Goal: Use online tool/utility: Utilize a website feature to perform a specific function

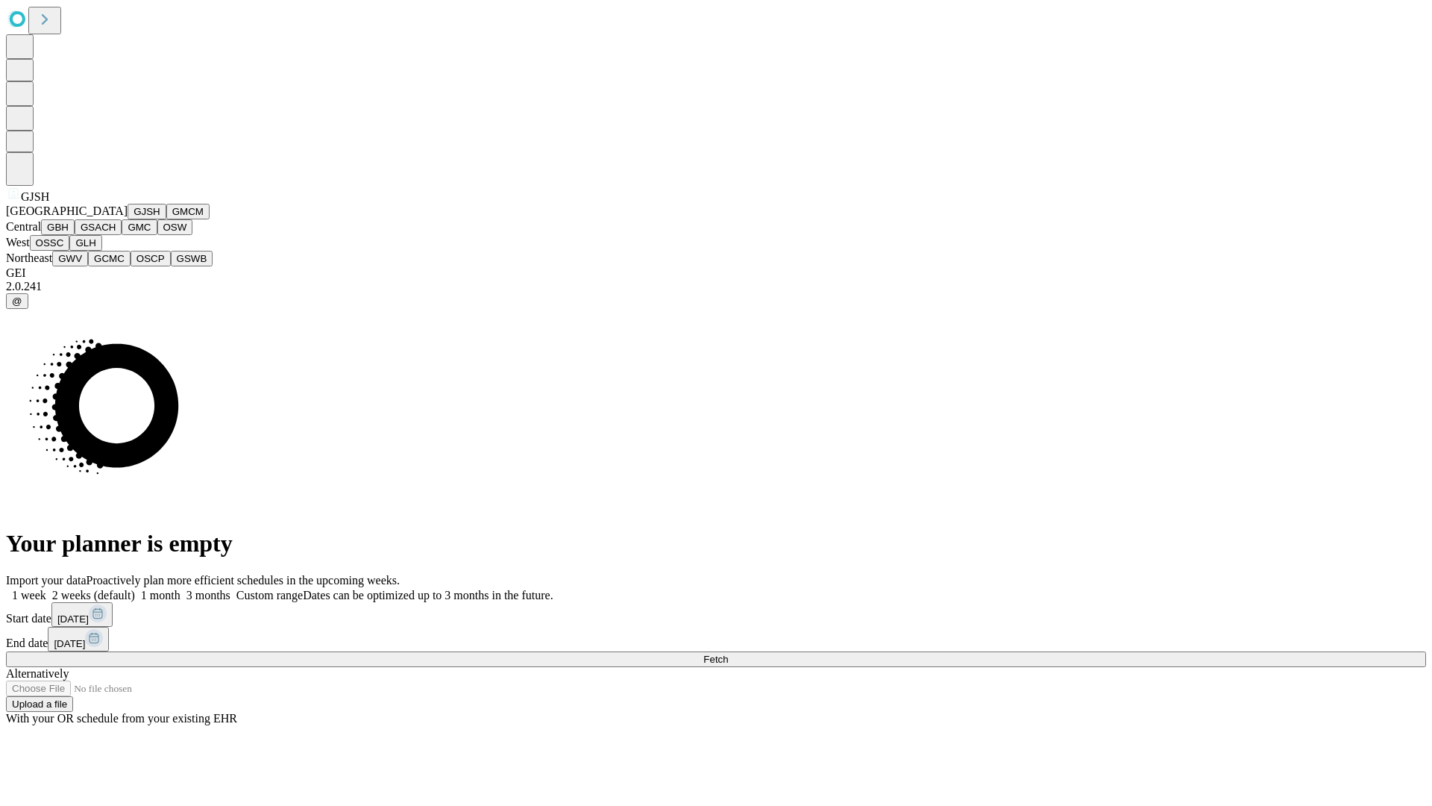
click at [128, 219] on button "GJSH" at bounding box center [147, 212] width 39 height 16
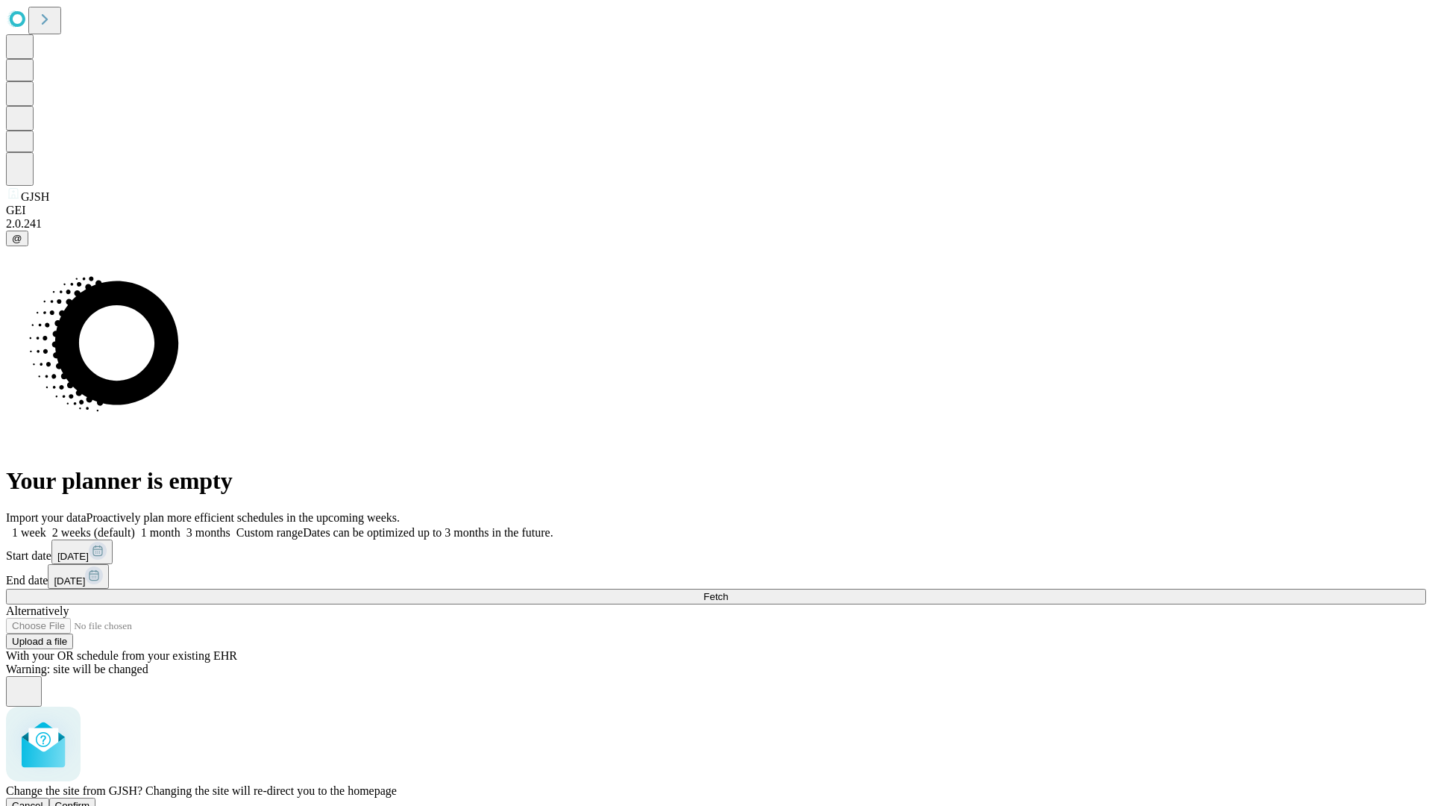
click at [90, 800] on span "Confirm" at bounding box center [72, 805] width 35 height 11
click at [46, 526] on label "1 week" at bounding box center [26, 532] width 40 height 13
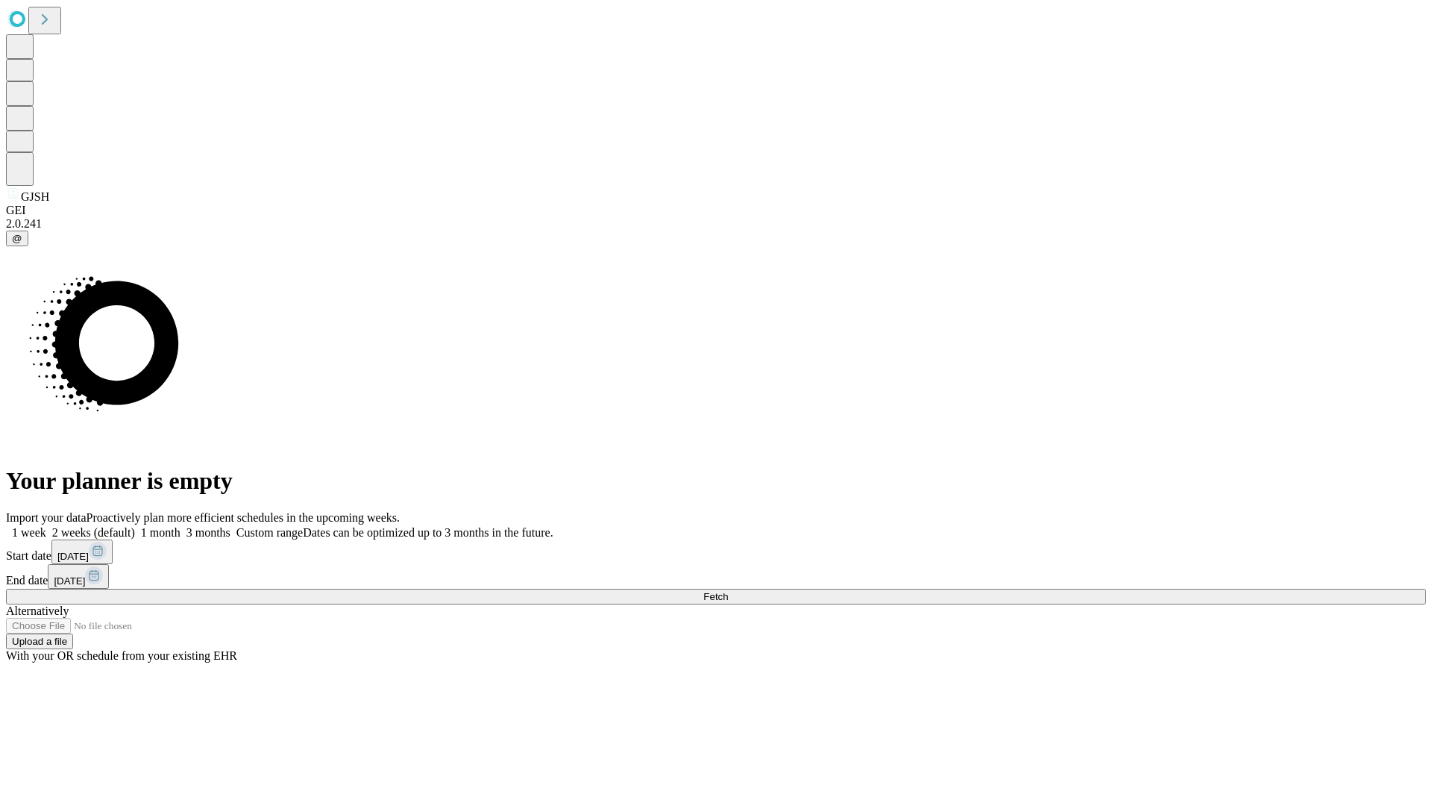
click at [728, 591] on span "Fetch" at bounding box center [715, 596] width 25 height 11
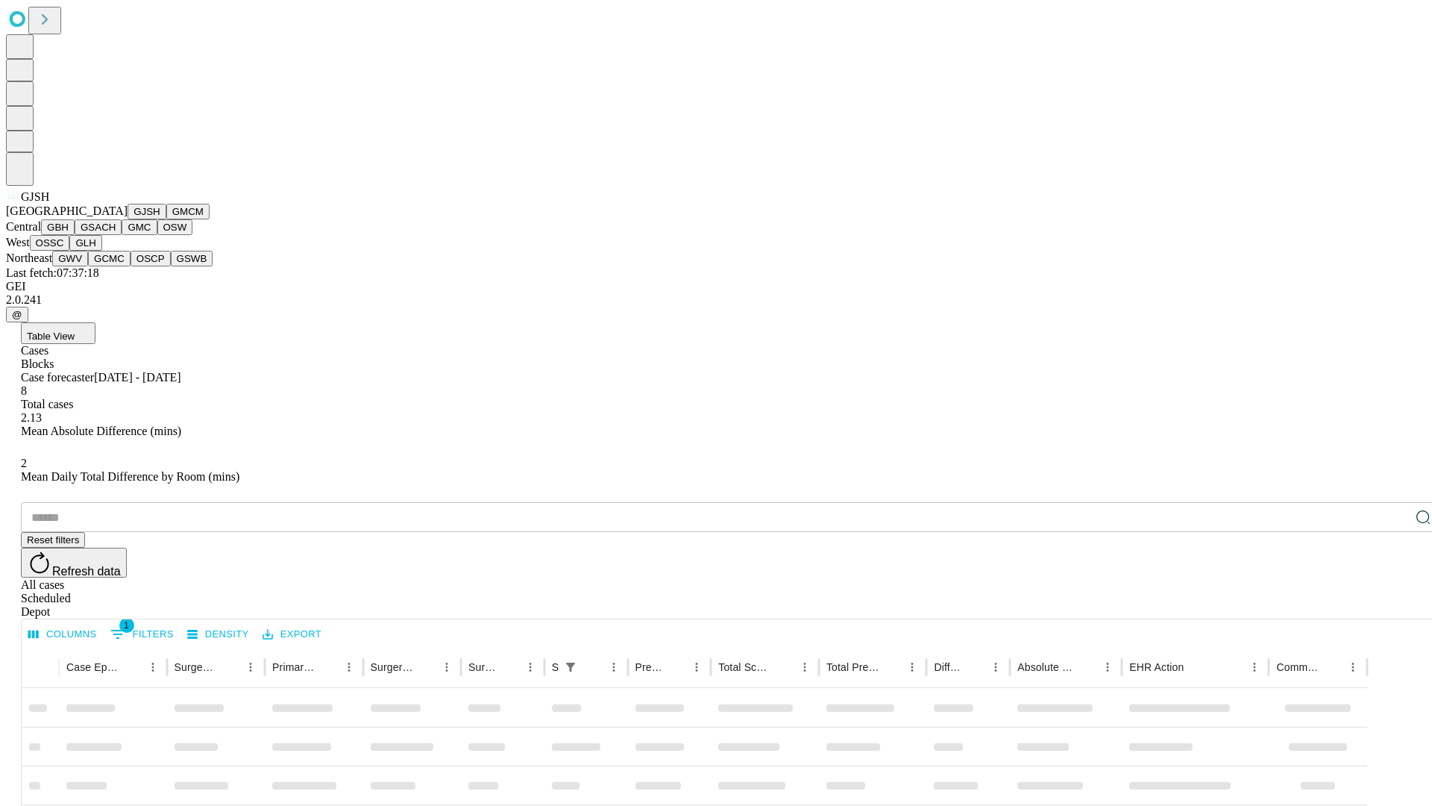
click at [166, 219] on button "GMCM" at bounding box center [187, 212] width 43 height 16
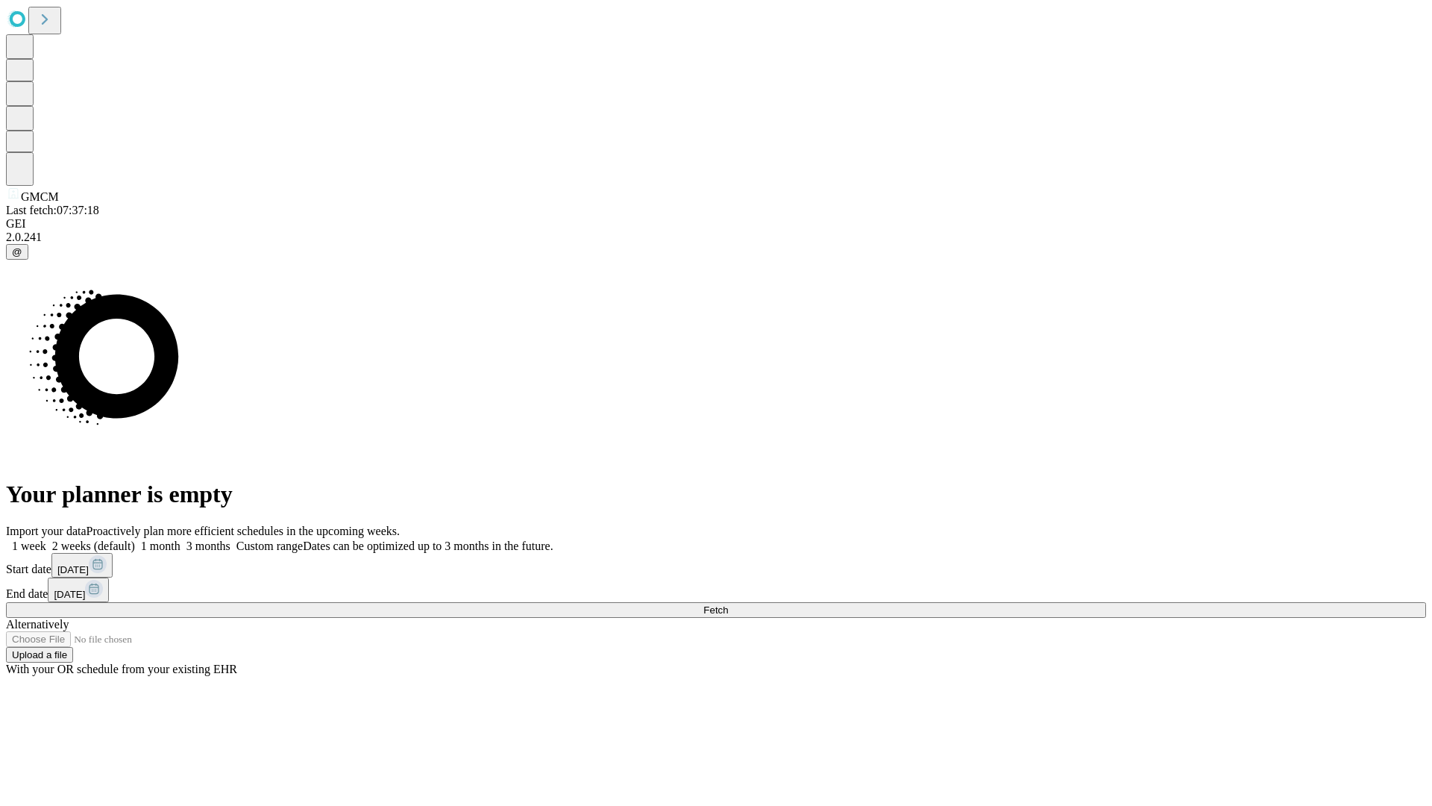
click at [46, 539] on label "1 week" at bounding box center [26, 545] width 40 height 13
click at [728, 604] on span "Fetch" at bounding box center [715, 609] width 25 height 11
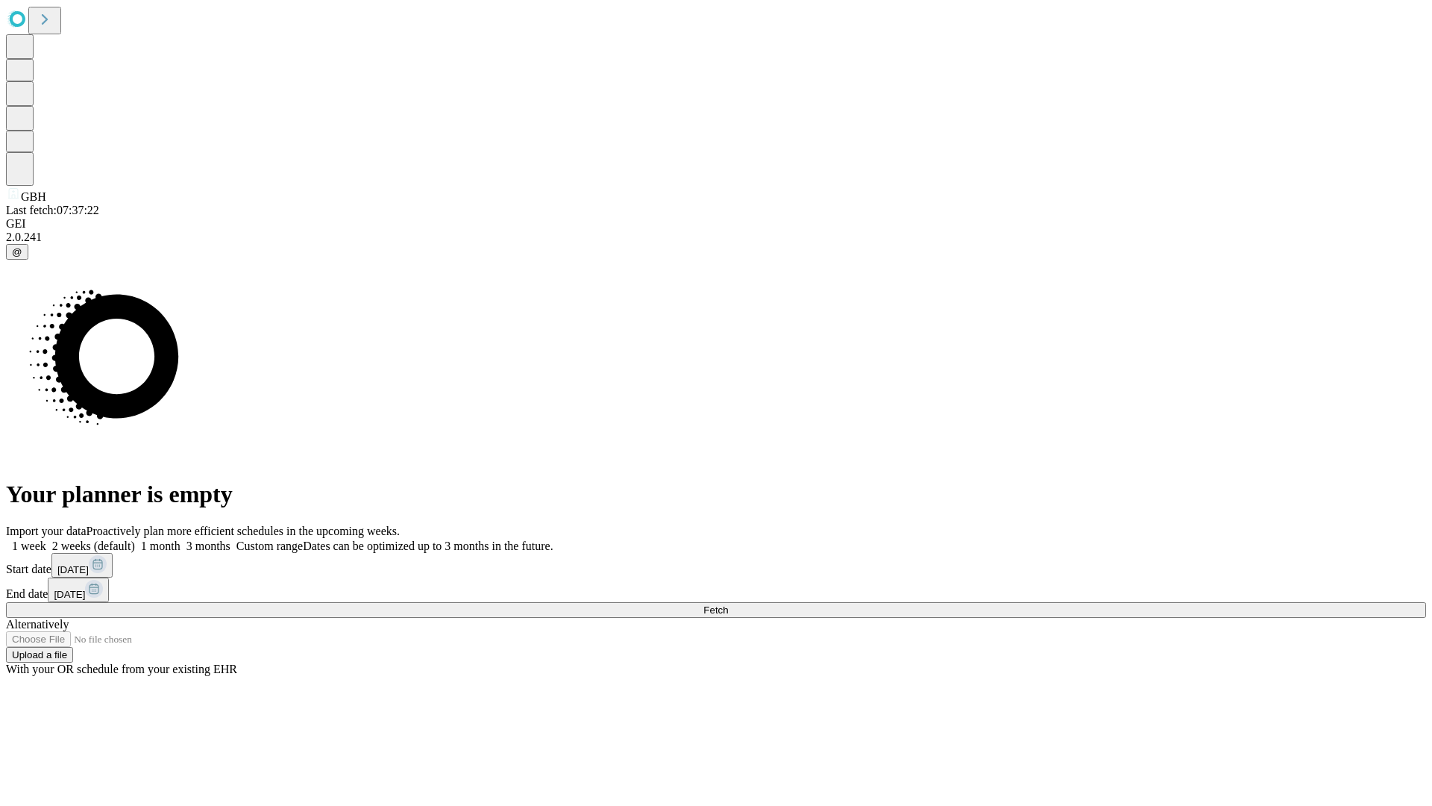
click at [46, 539] on label "1 week" at bounding box center [26, 545] width 40 height 13
click at [728, 604] on span "Fetch" at bounding box center [715, 609] width 25 height 11
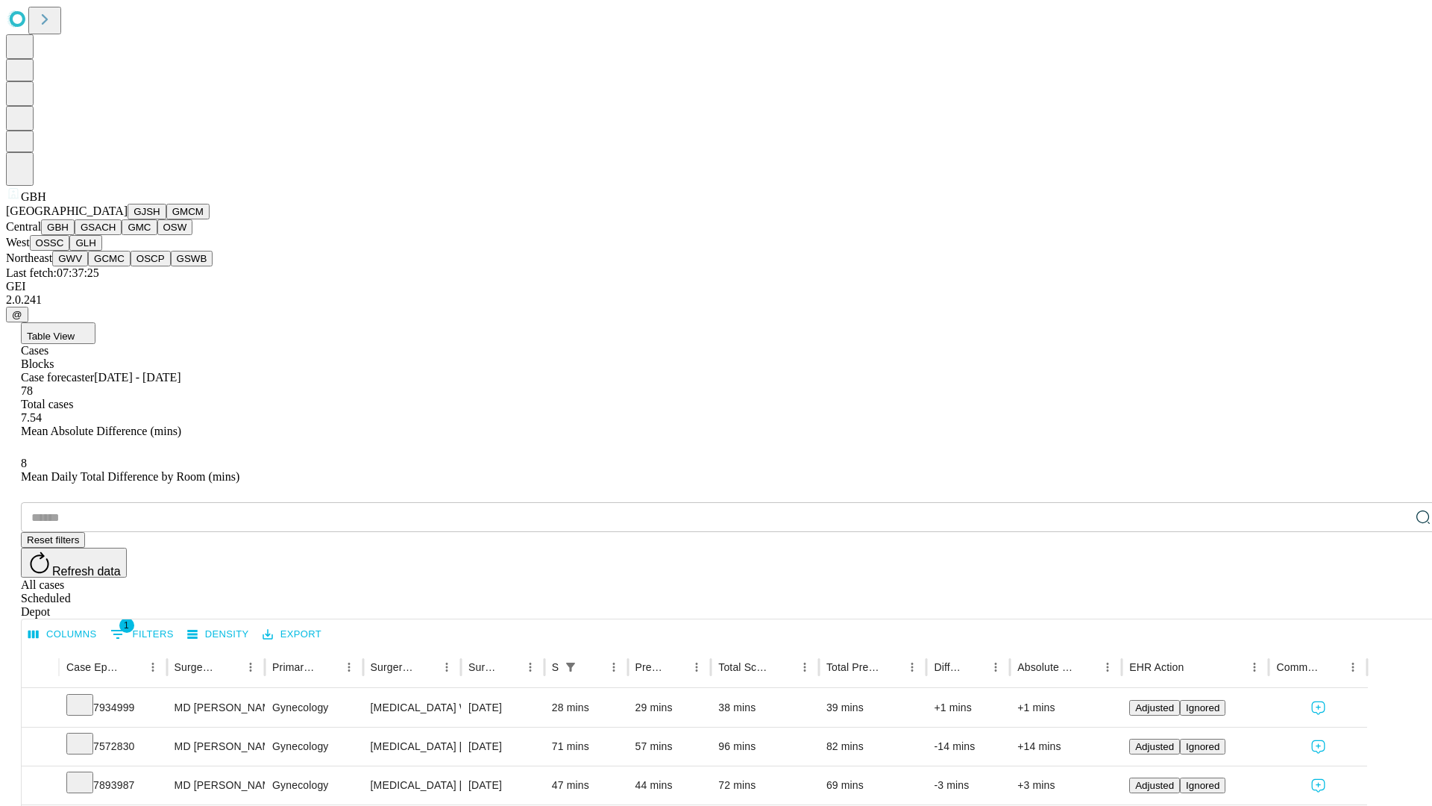
click at [116, 235] on button "GSACH" at bounding box center [98, 227] width 47 height 16
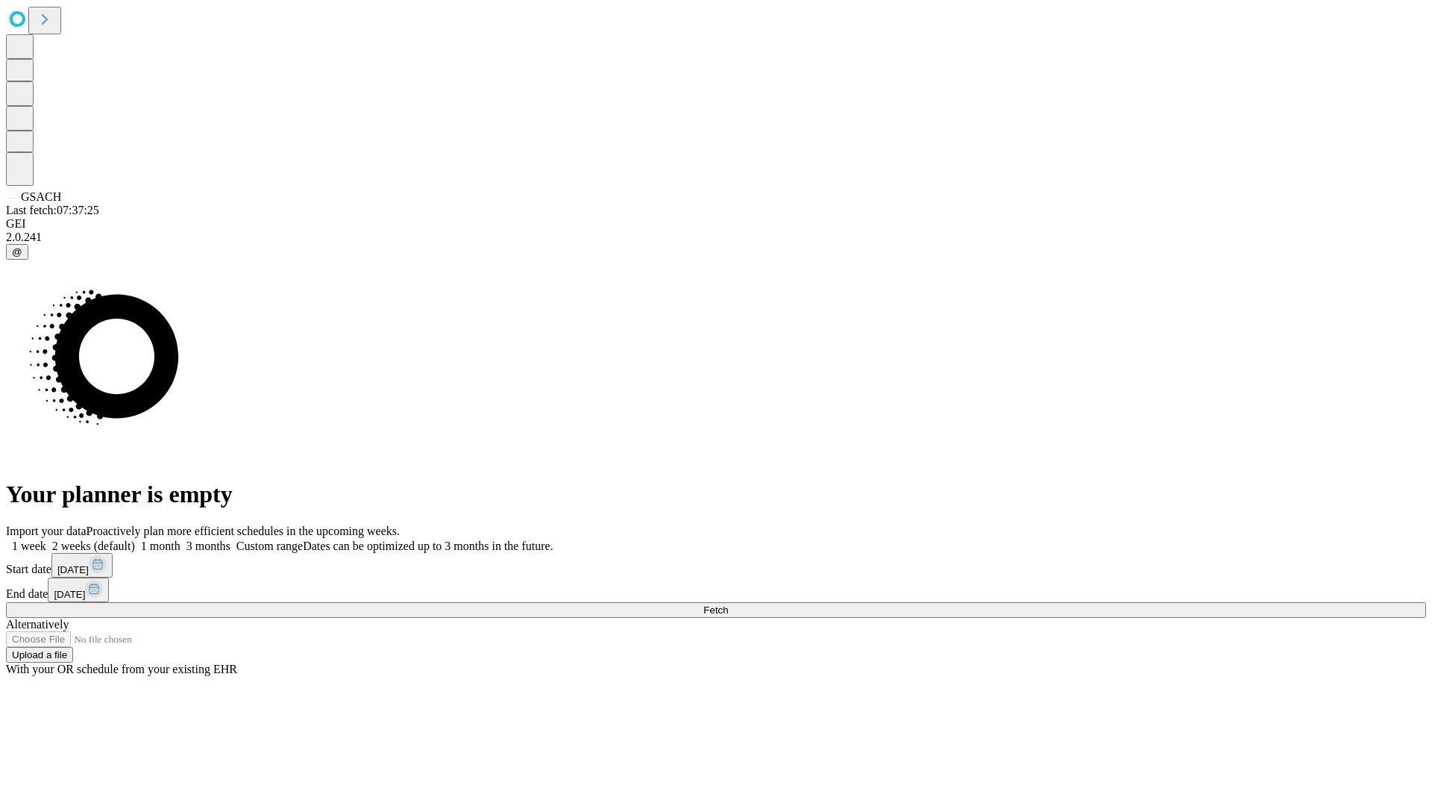
click at [46, 539] on label "1 week" at bounding box center [26, 545] width 40 height 13
click at [728, 604] on span "Fetch" at bounding box center [715, 609] width 25 height 11
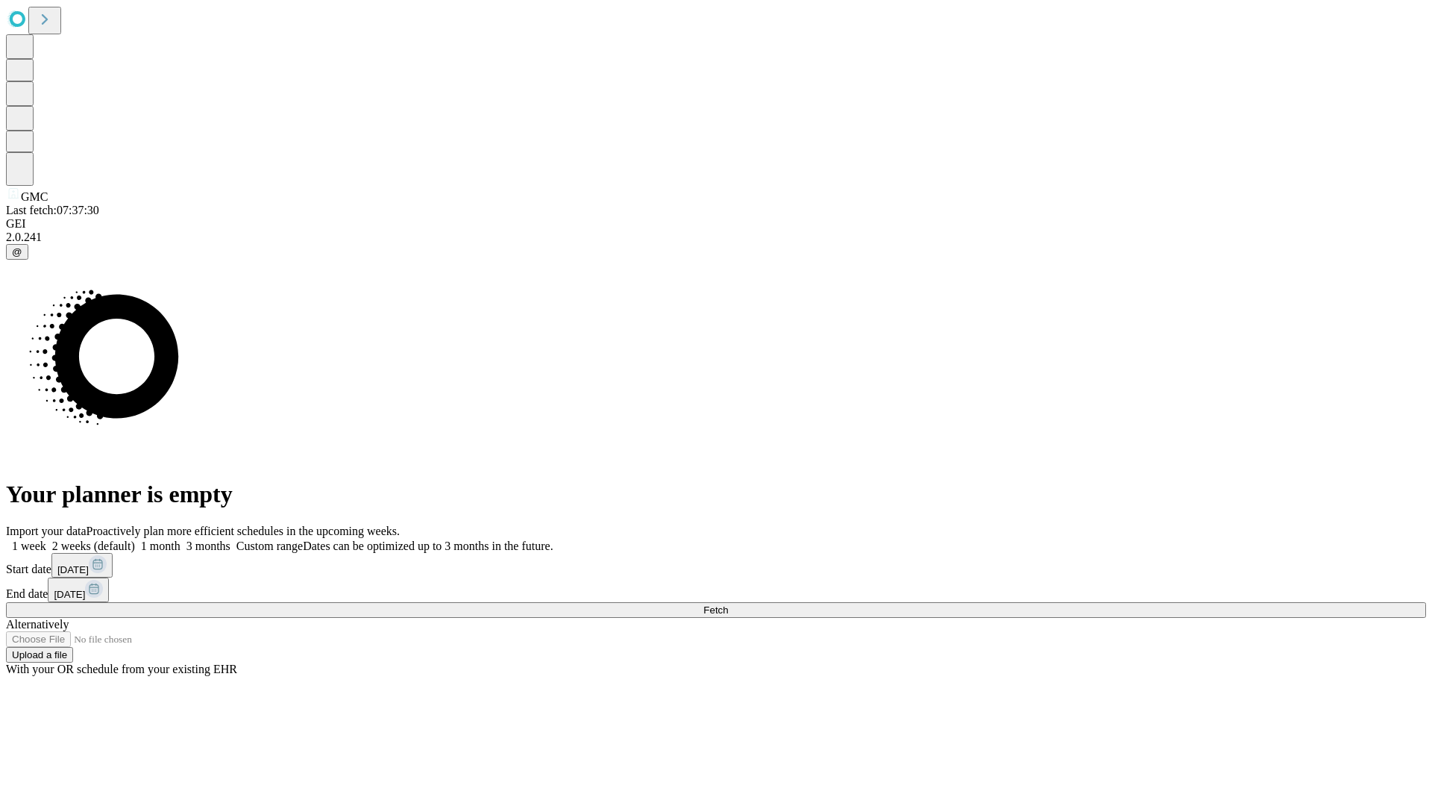
click at [46, 539] on label "1 week" at bounding box center [26, 545] width 40 height 13
click at [728, 604] on span "Fetch" at bounding box center [715, 609] width 25 height 11
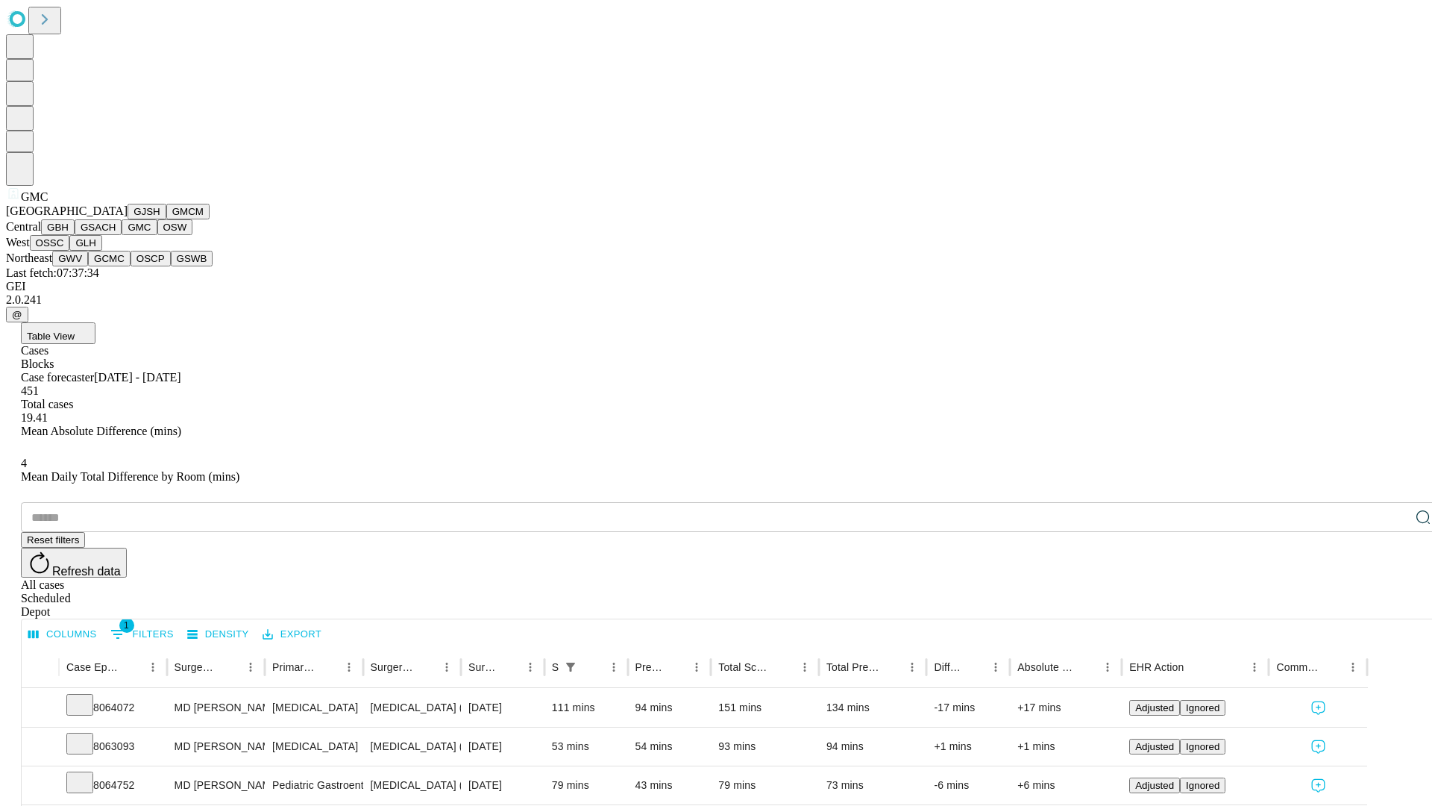
click at [157, 235] on button "OSW" at bounding box center [175, 227] width 36 height 16
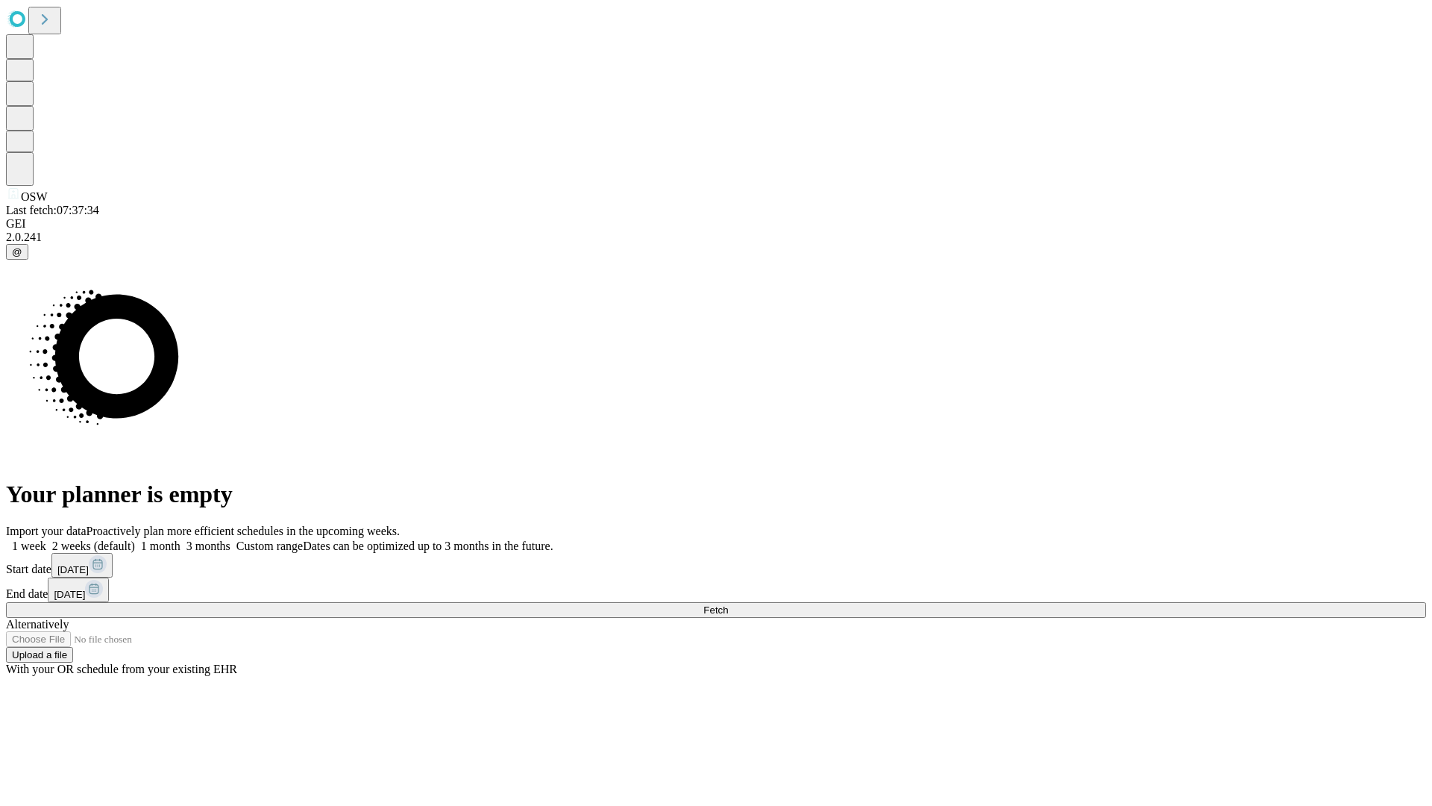
click at [46, 539] on label "1 week" at bounding box center [26, 545] width 40 height 13
click at [728, 604] on span "Fetch" at bounding box center [715, 609] width 25 height 11
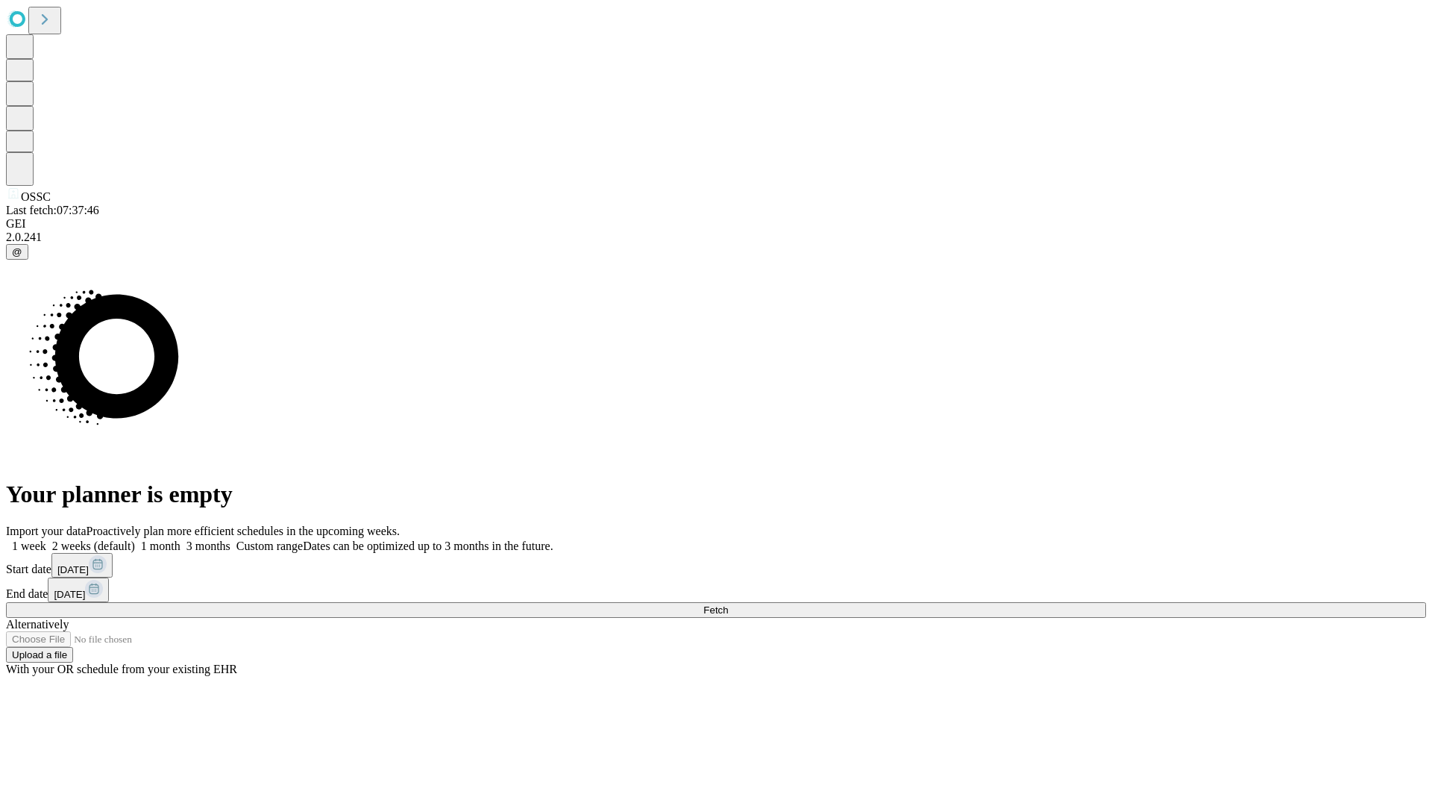
click at [728, 604] on span "Fetch" at bounding box center [715, 609] width 25 height 11
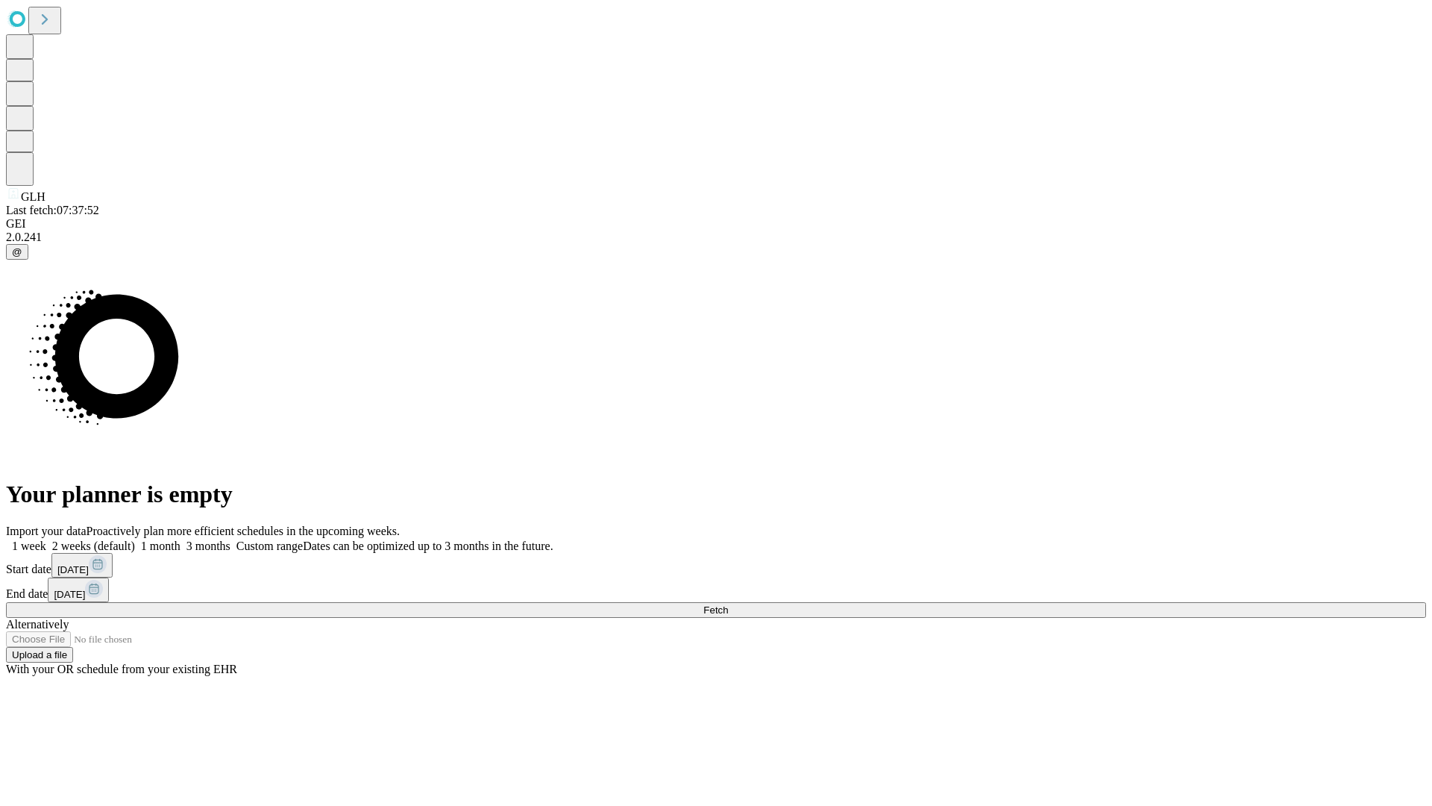
click at [46, 539] on label "1 week" at bounding box center [26, 545] width 40 height 13
click at [728, 604] on span "Fetch" at bounding box center [715, 609] width 25 height 11
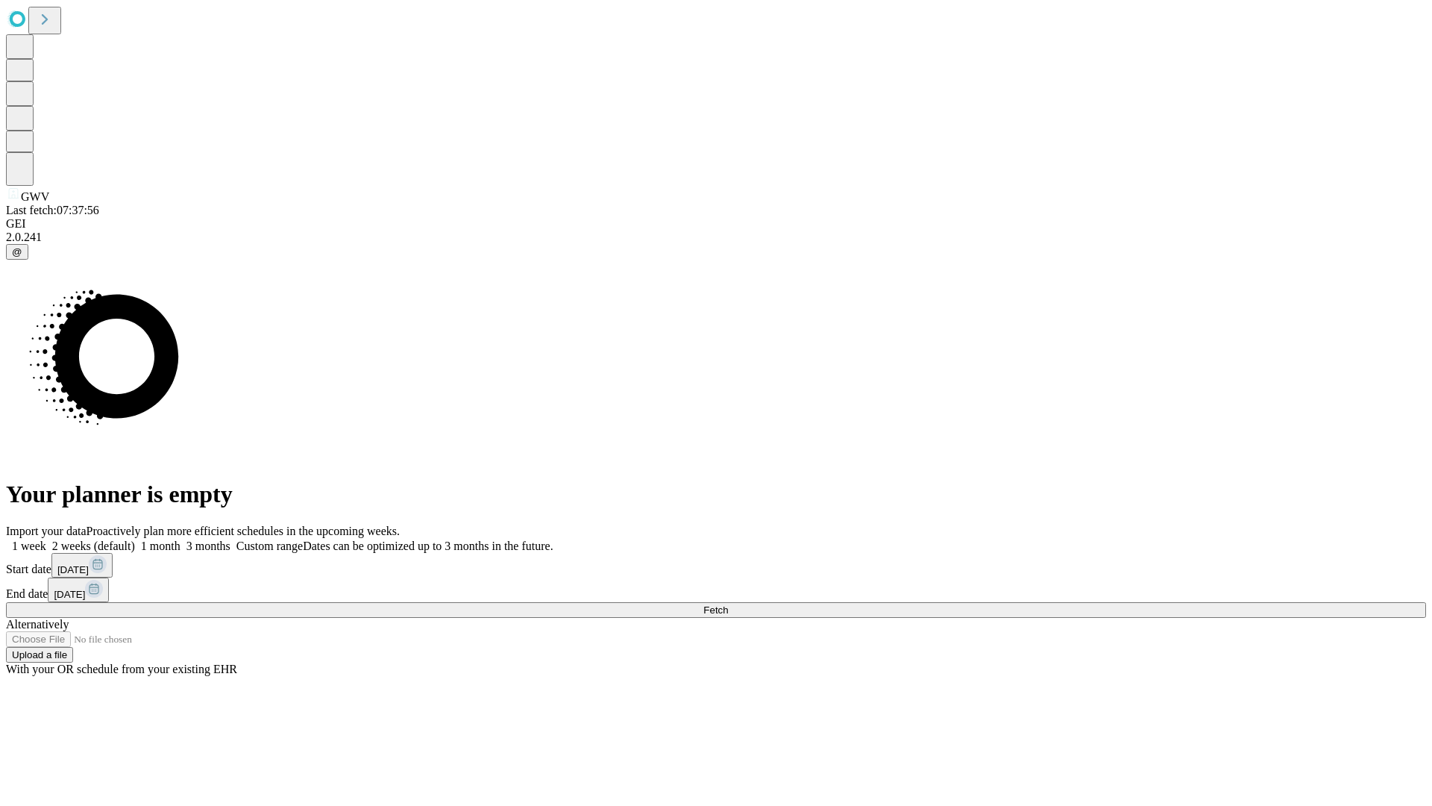
click at [46, 539] on label "1 week" at bounding box center [26, 545] width 40 height 13
click at [728, 604] on span "Fetch" at bounding box center [715, 609] width 25 height 11
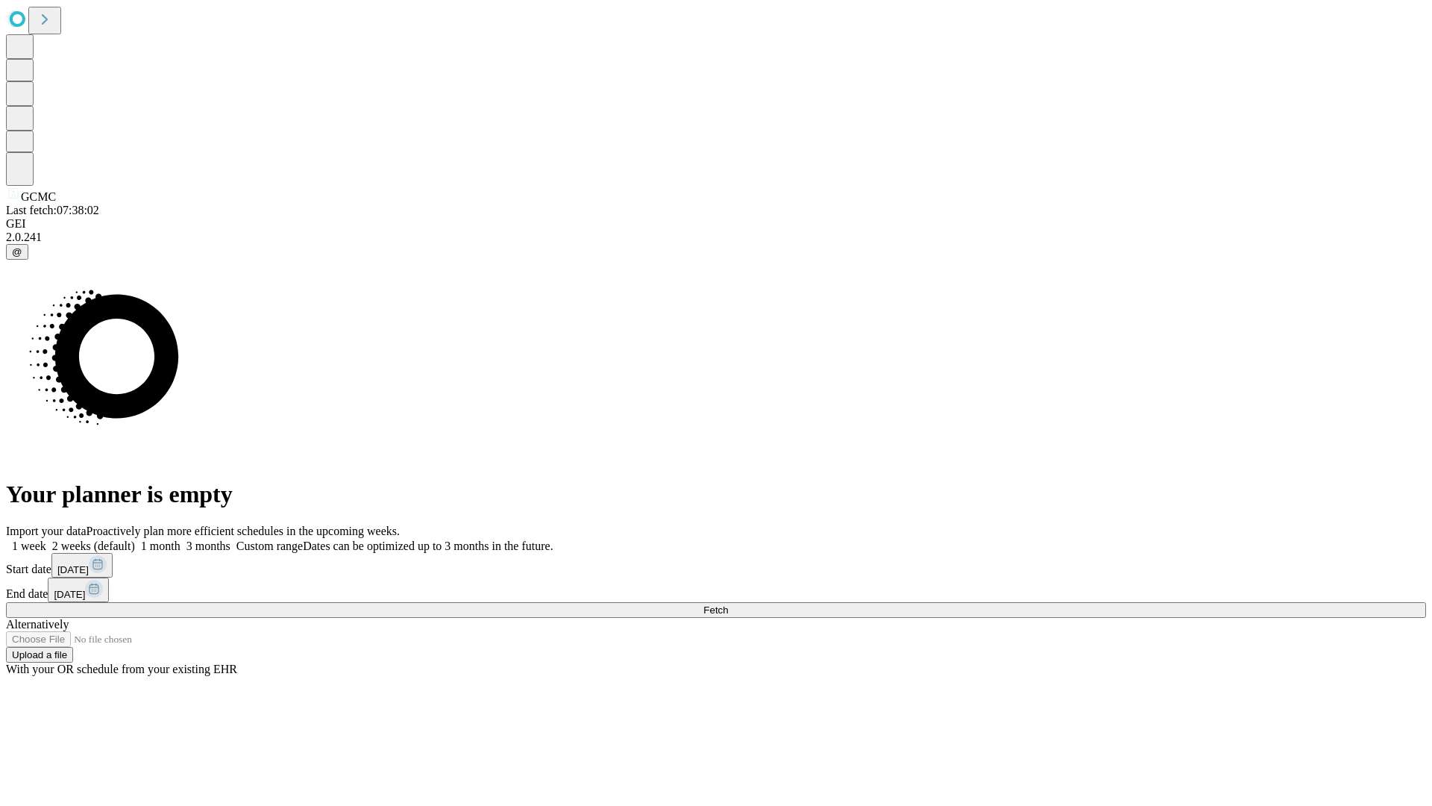
click at [46, 539] on label "1 week" at bounding box center [26, 545] width 40 height 13
click at [728, 604] on span "Fetch" at bounding box center [715, 609] width 25 height 11
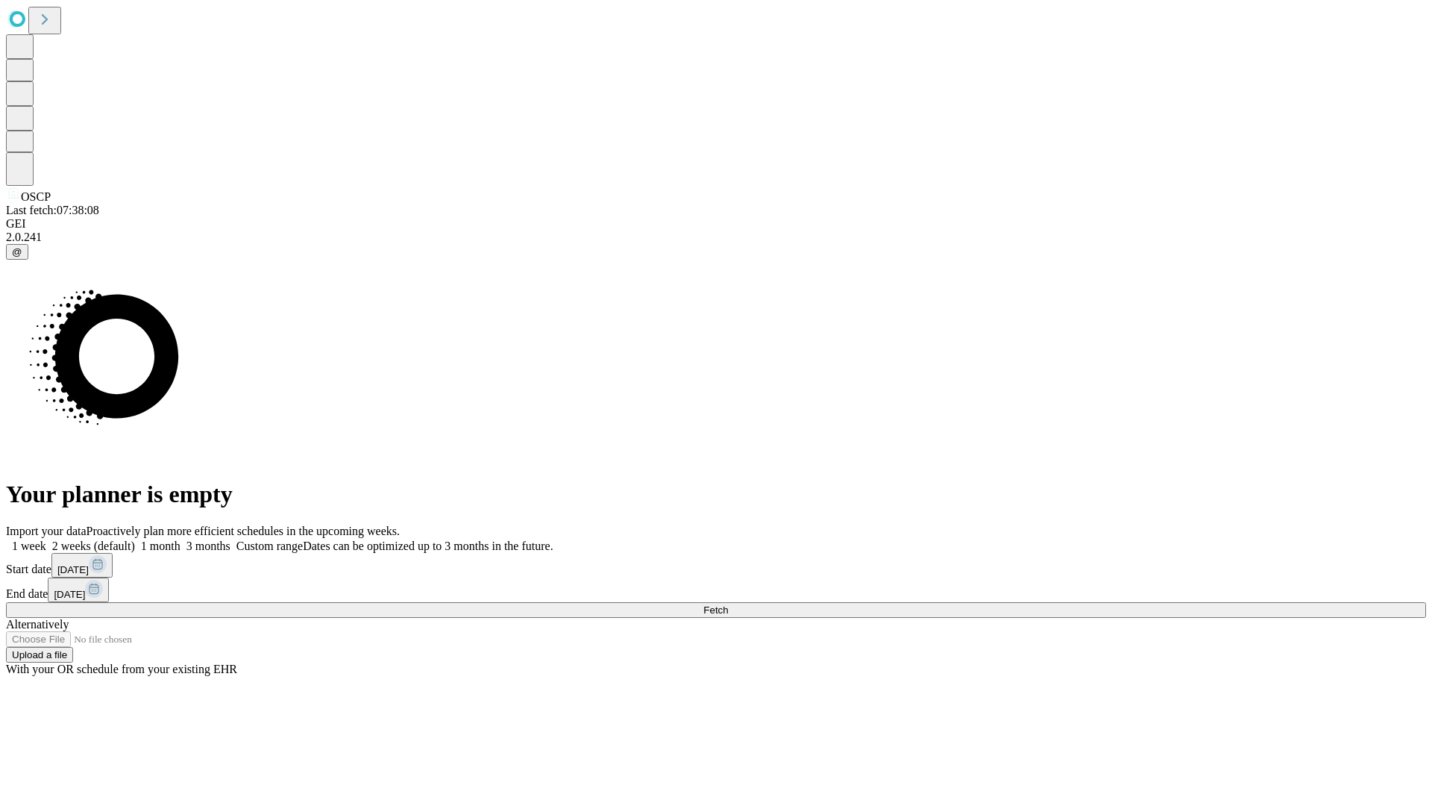
click at [728, 604] on span "Fetch" at bounding box center [715, 609] width 25 height 11
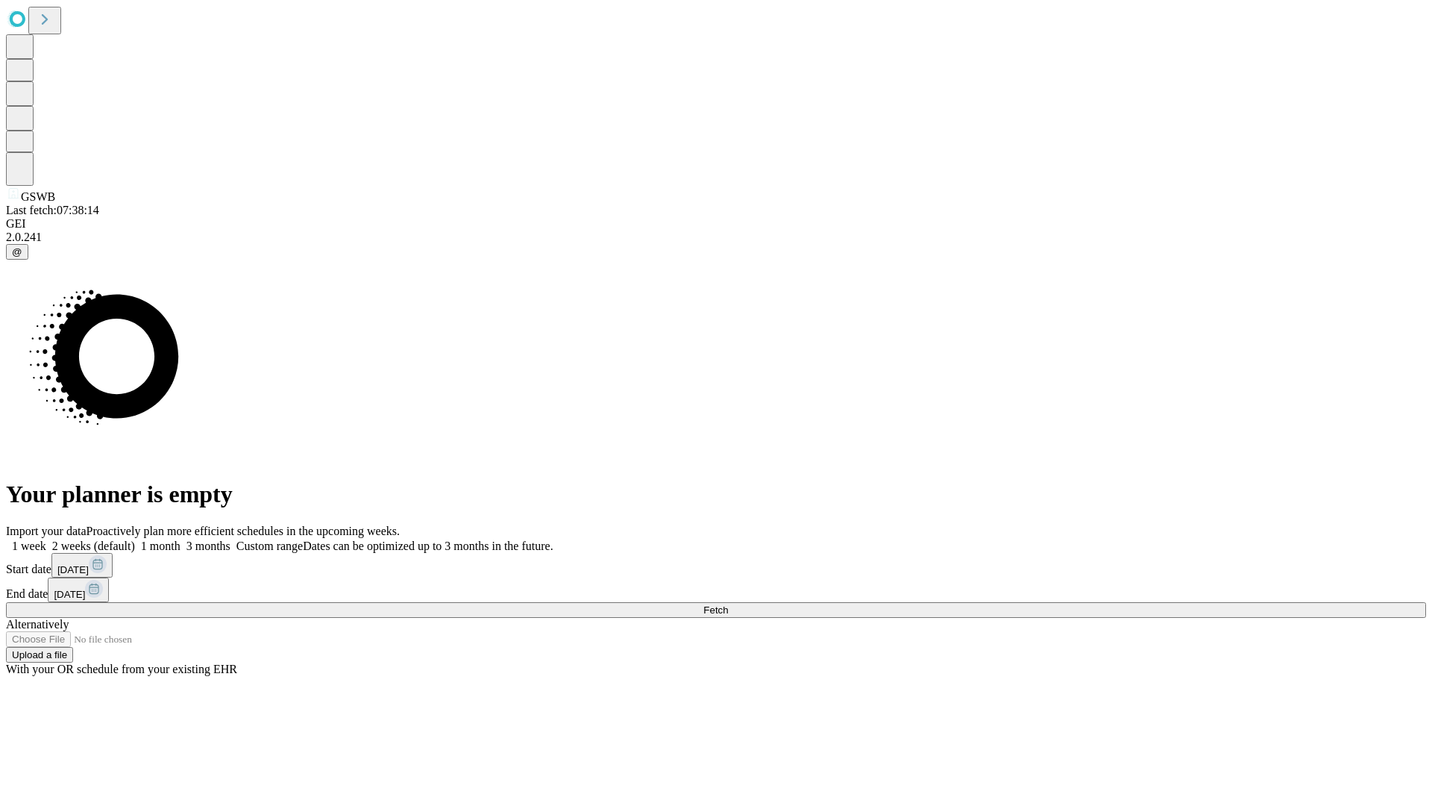
click at [46, 539] on label "1 week" at bounding box center [26, 545] width 40 height 13
click at [728, 604] on span "Fetch" at bounding box center [715, 609] width 25 height 11
